Goal: Task Accomplishment & Management: Manage account settings

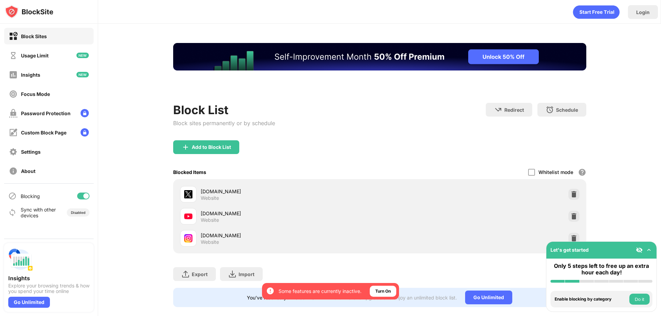
click at [84, 197] on div at bounding box center [86, 196] width 6 height 6
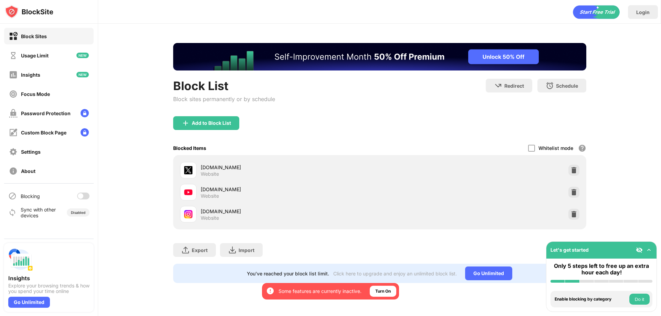
click at [81, 199] on div at bounding box center [83, 196] width 12 height 7
drag, startPoint x: 81, startPoint y: 198, endPoint x: 145, endPoint y: 174, distance: 67.8
click at [82, 197] on div at bounding box center [83, 196] width 12 height 7
click at [80, 197] on div at bounding box center [81, 196] width 6 height 6
